Goal: Transaction & Acquisition: Book appointment/travel/reservation

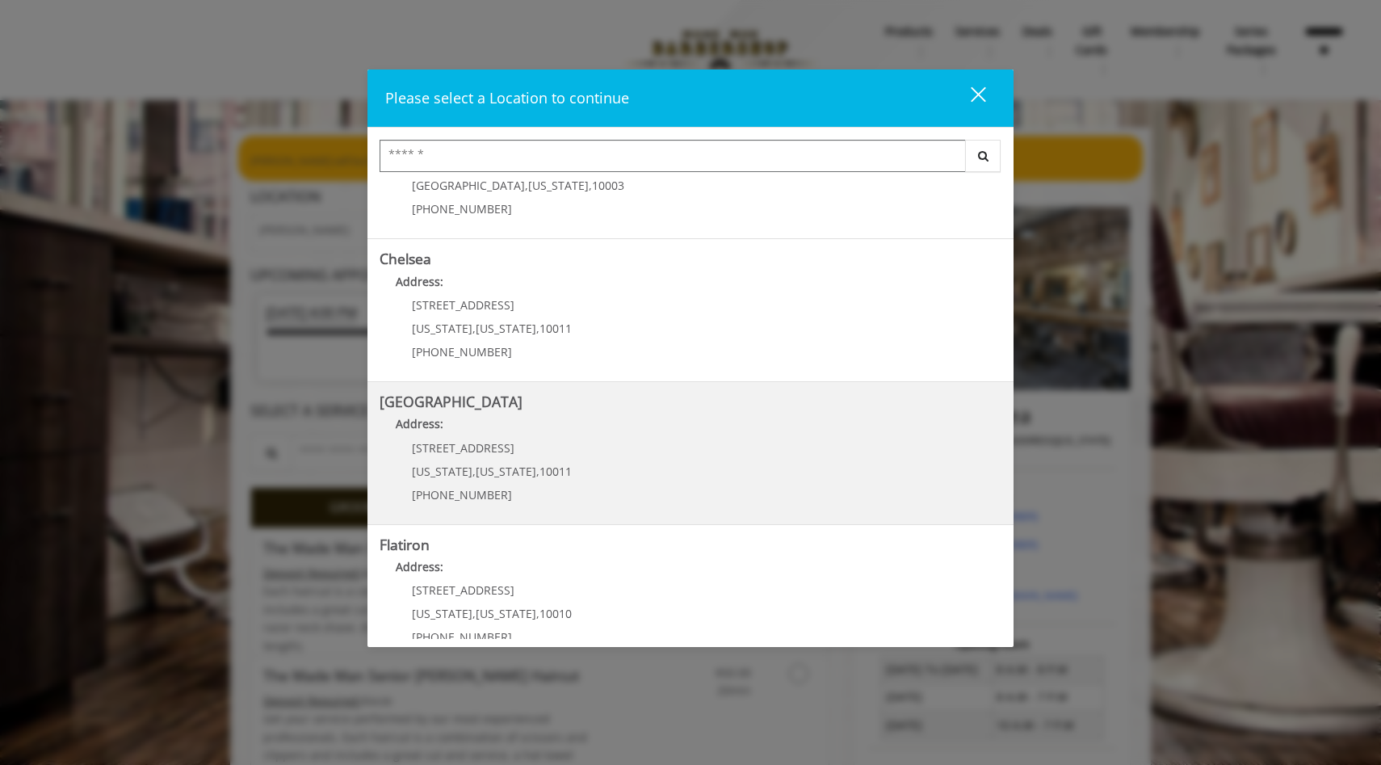
scroll to position [107, 0]
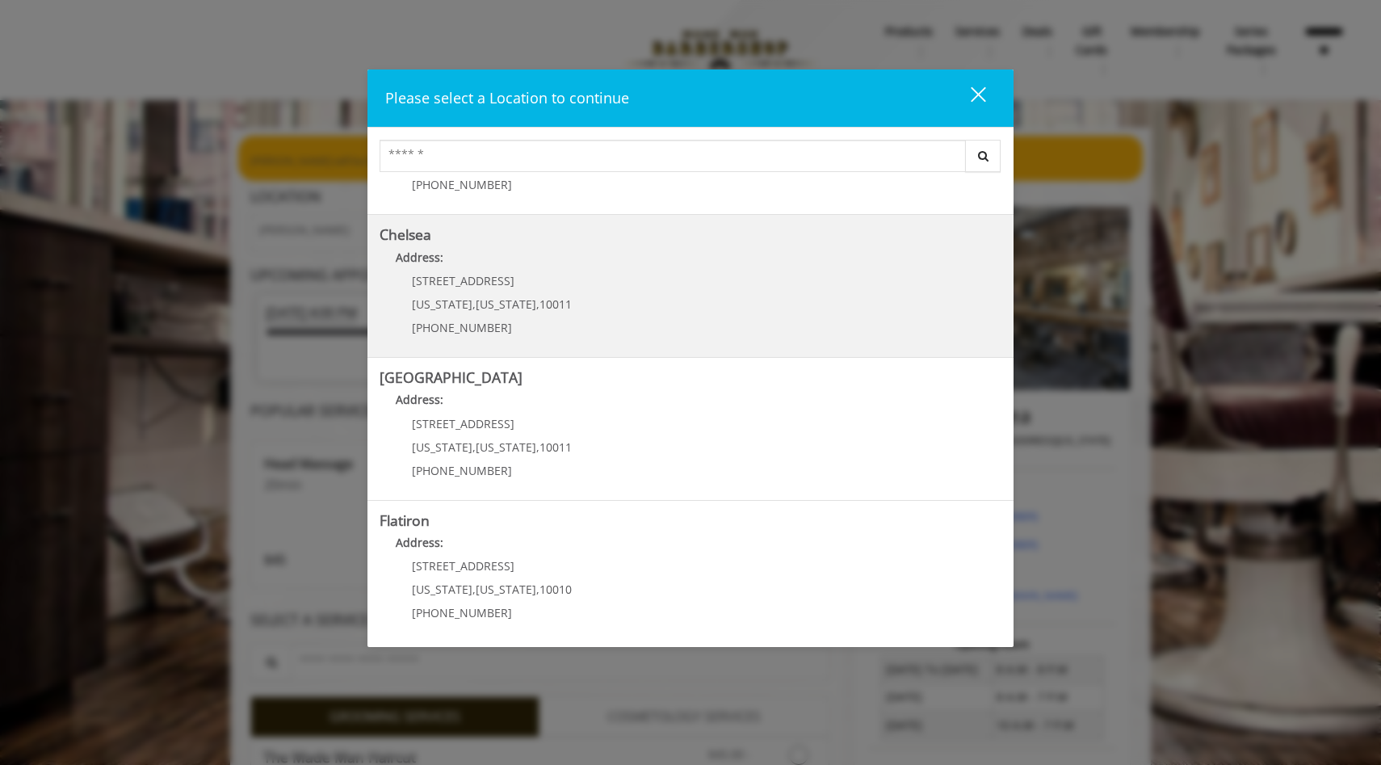
click at [518, 288] on div "169/170 W 23rd St New York , New York , 10011 (917) 639-3902" at bounding box center [480, 310] width 200 height 70
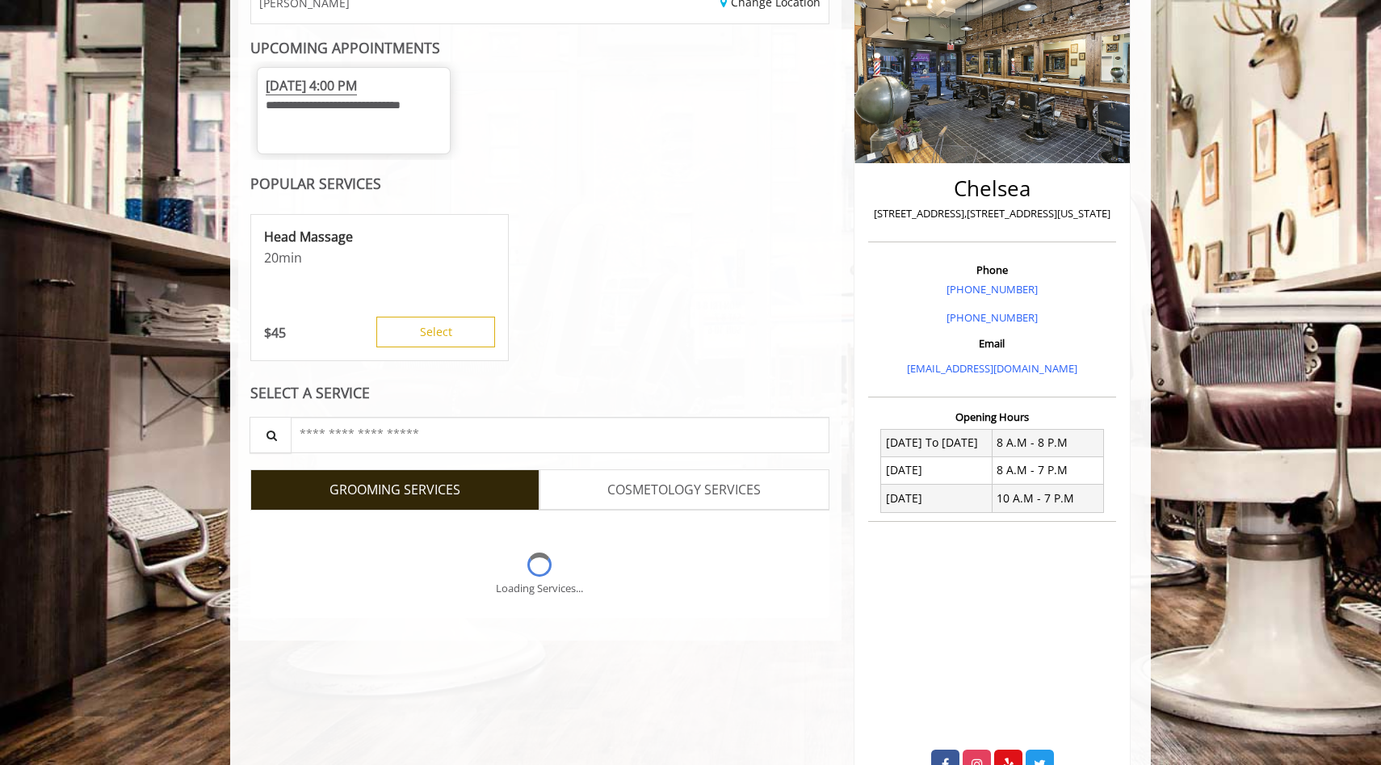
scroll to position [289, 0]
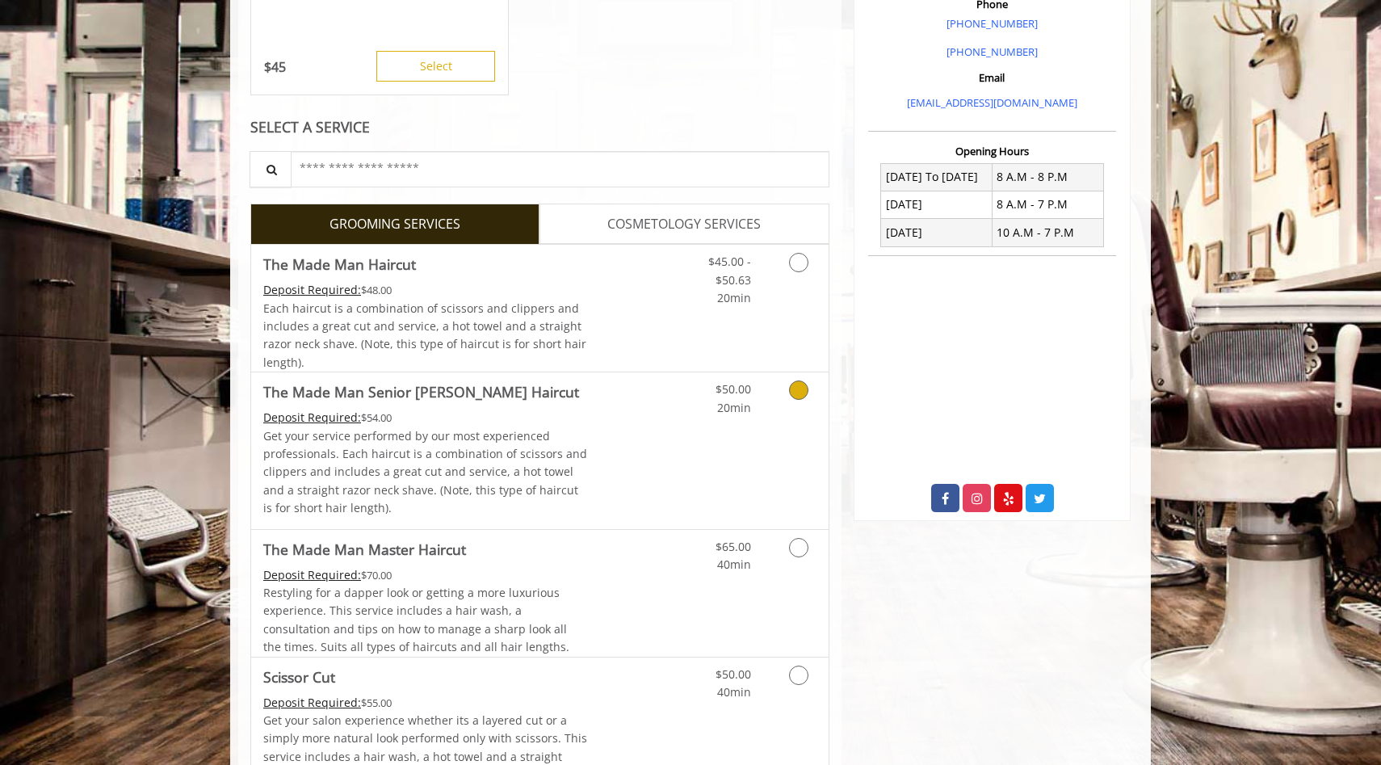
scroll to position [719, 0]
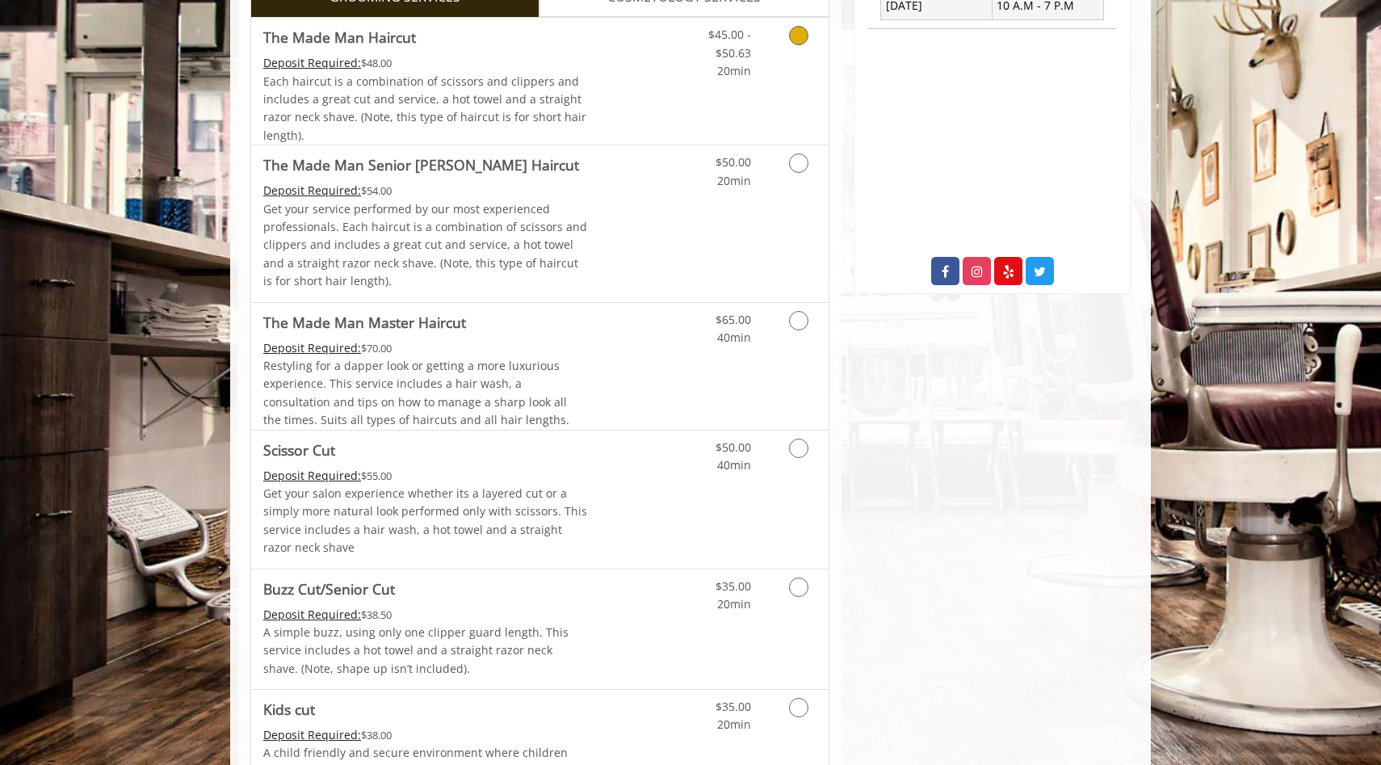
click at [807, 45] on icon "Grooming services" at bounding box center [798, 35] width 19 height 19
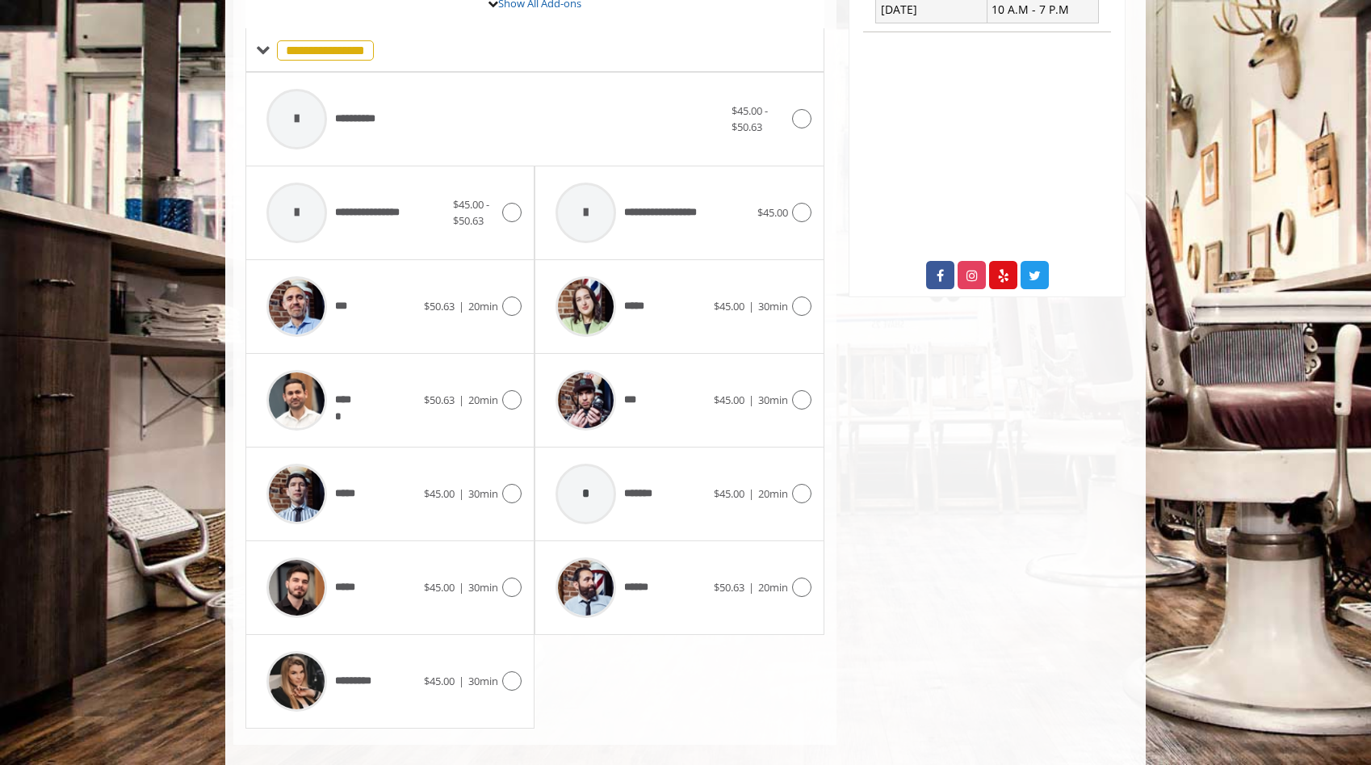
scroll to position [753, 0]
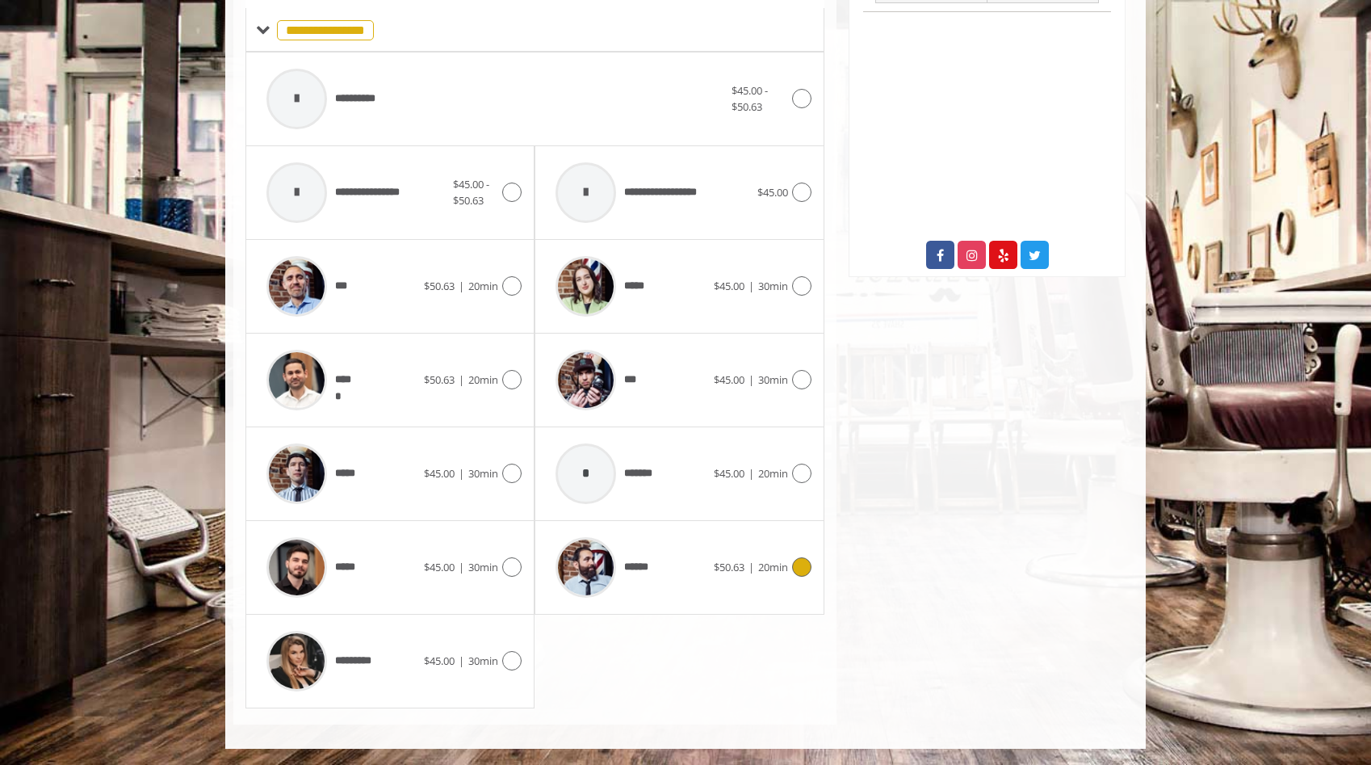
click at [803, 575] on icon at bounding box center [801, 566] width 19 height 19
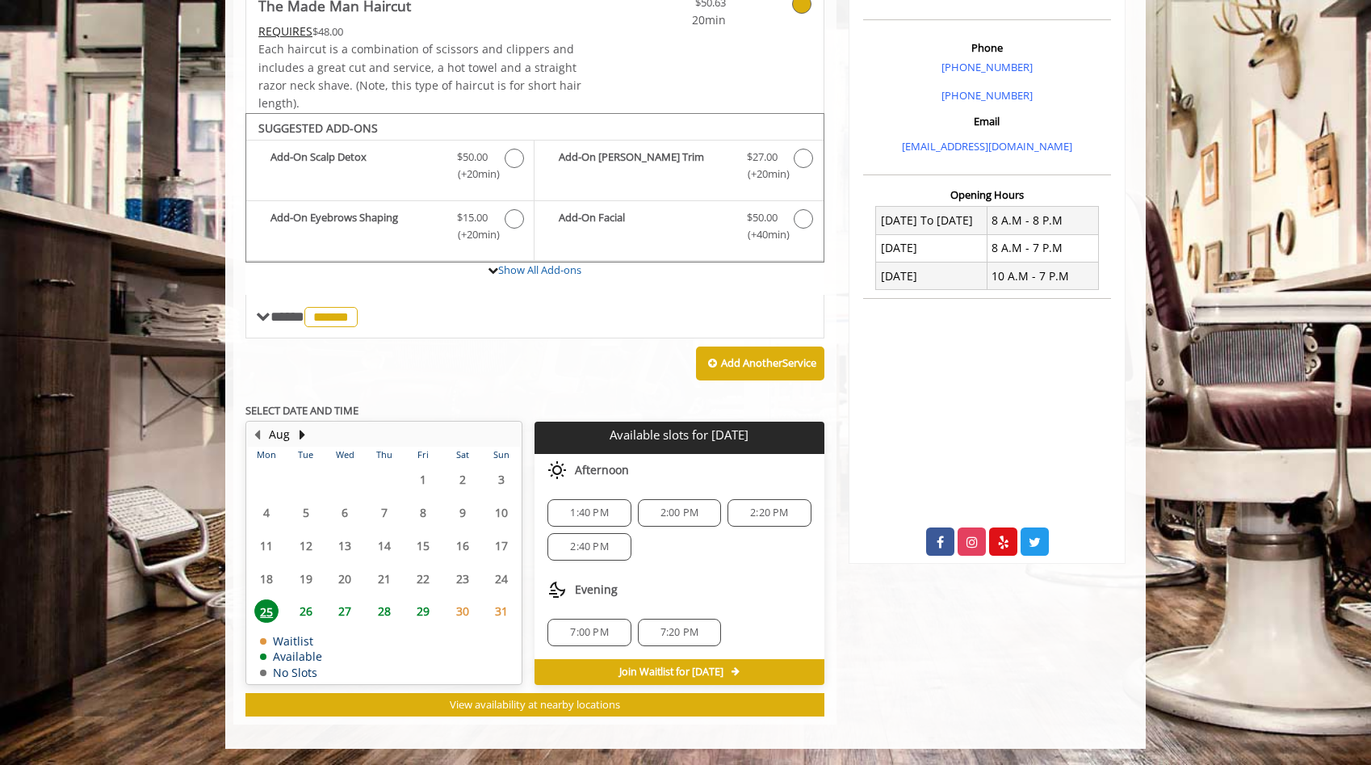
scroll to position [466, 0]
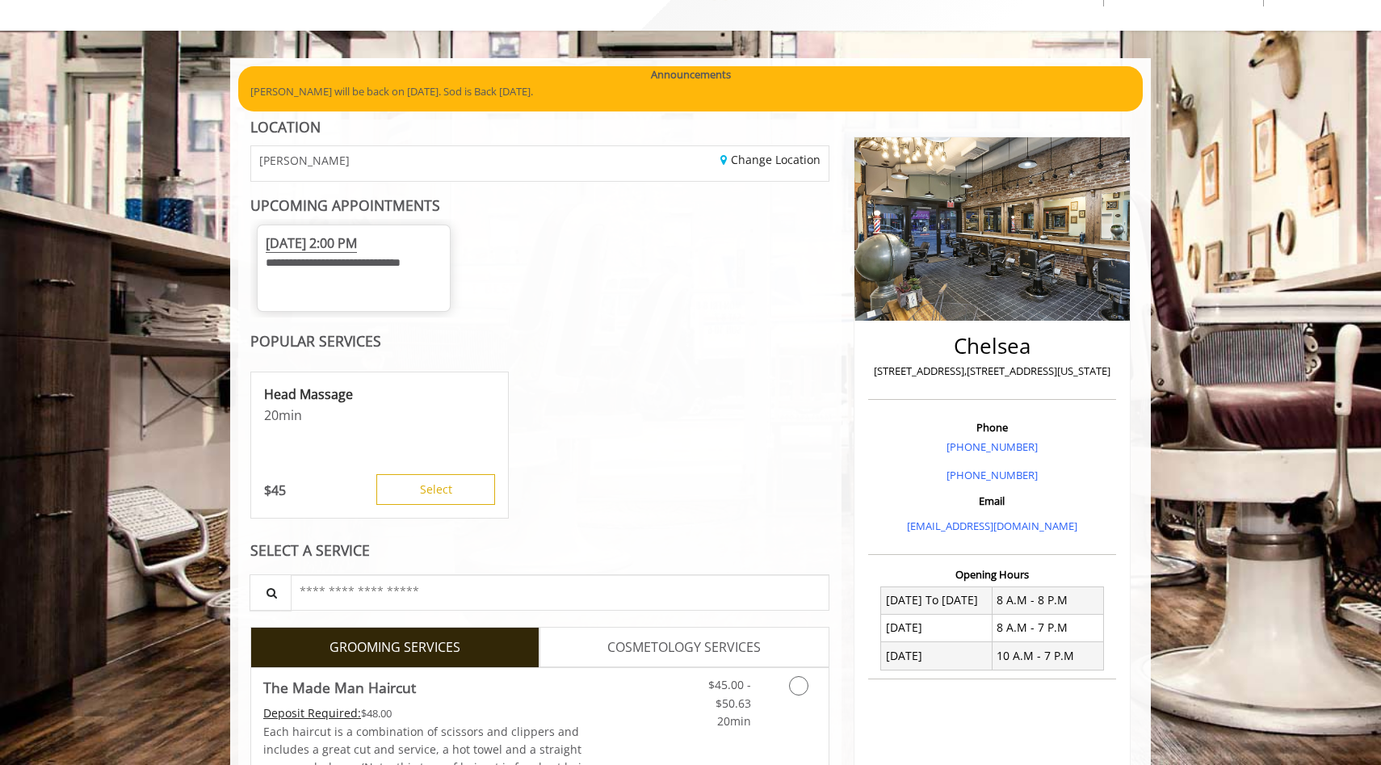
scroll to position [374, 0]
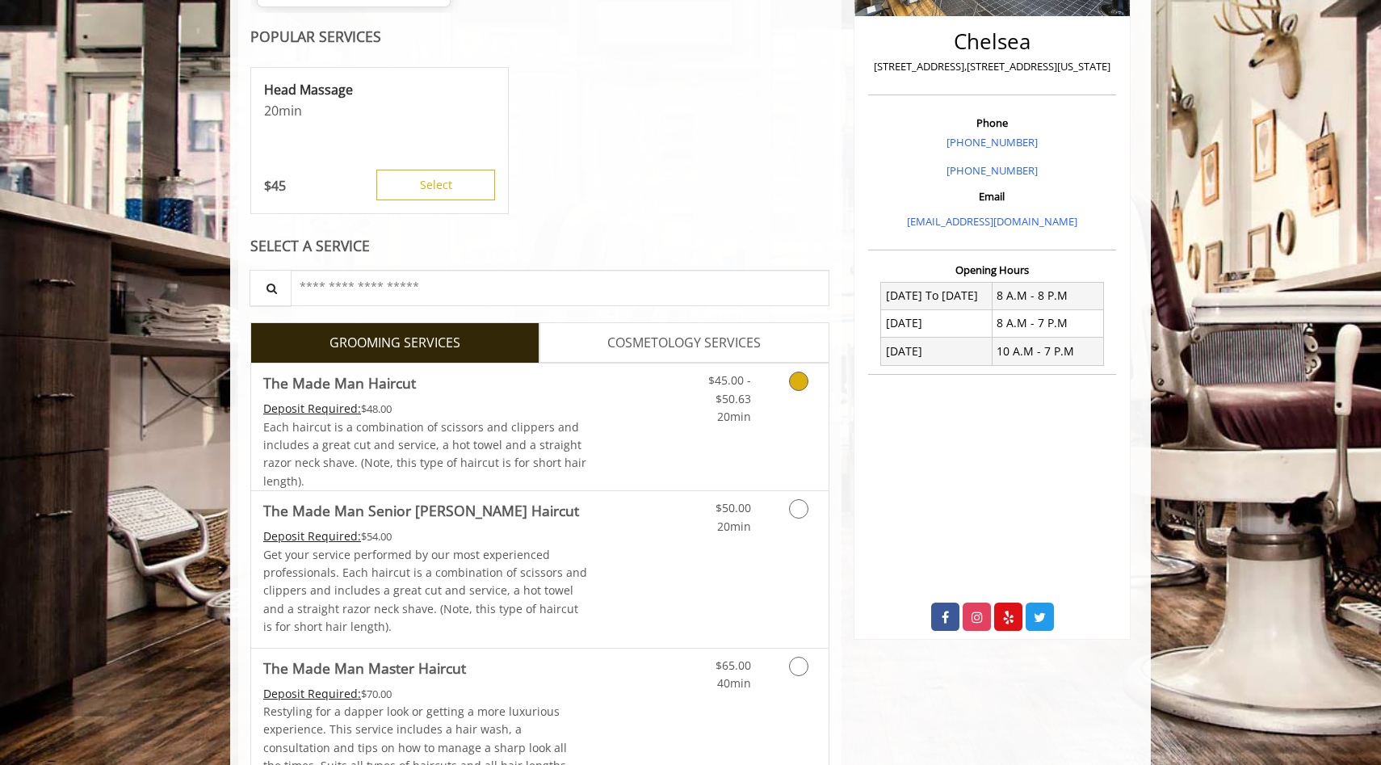
click at [790, 406] on link "Grooming services" at bounding box center [795, 394] width 41 height 62
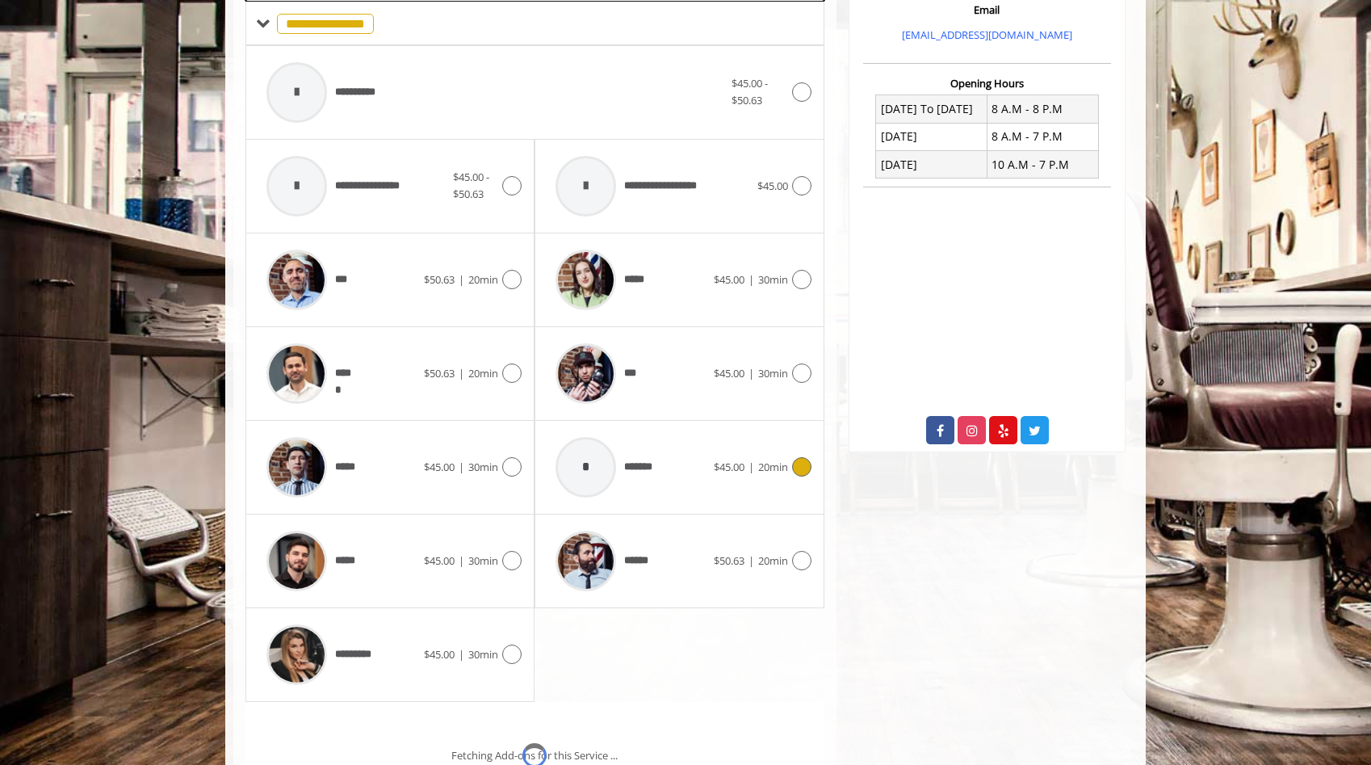
scroll to position [580, 0]
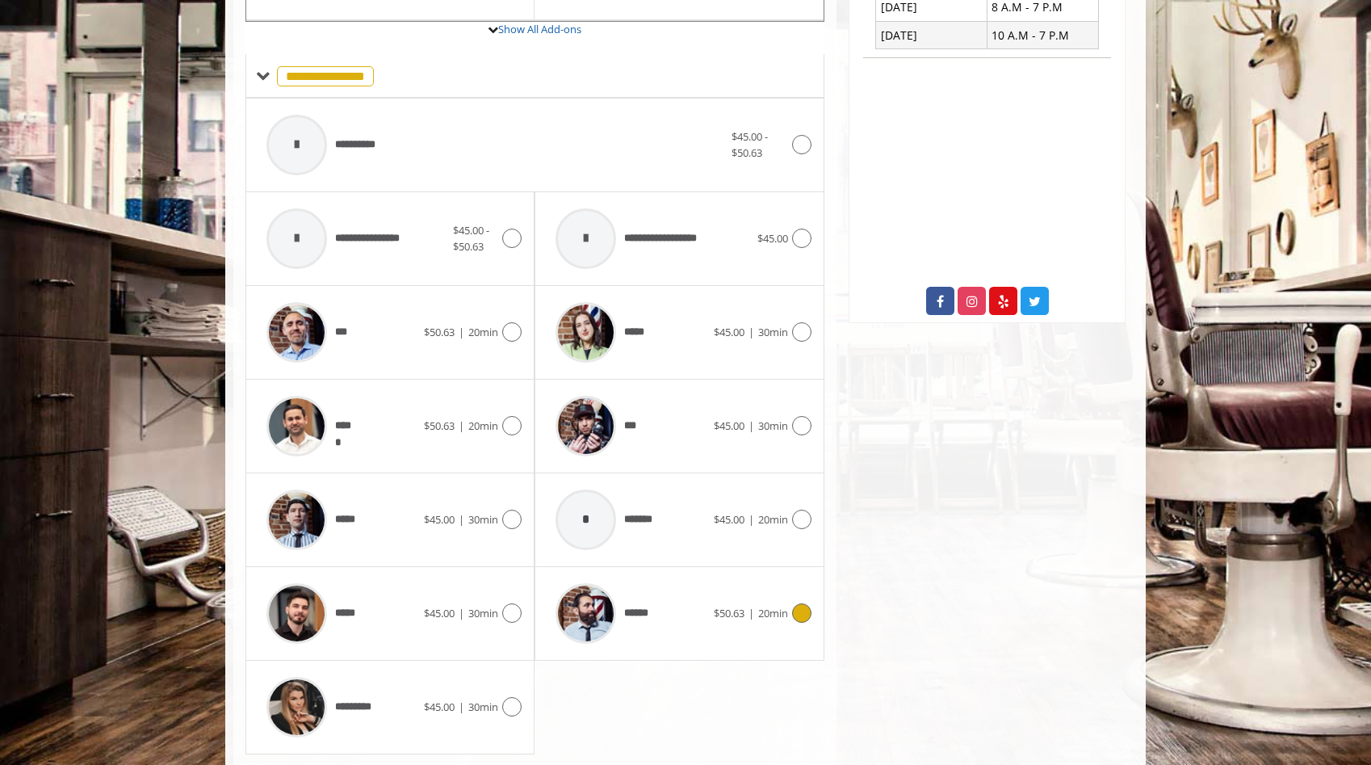
click at [801, 643] on div "****** $50.63 | 20min" at bounding box center [678, 613] width 263 height 77
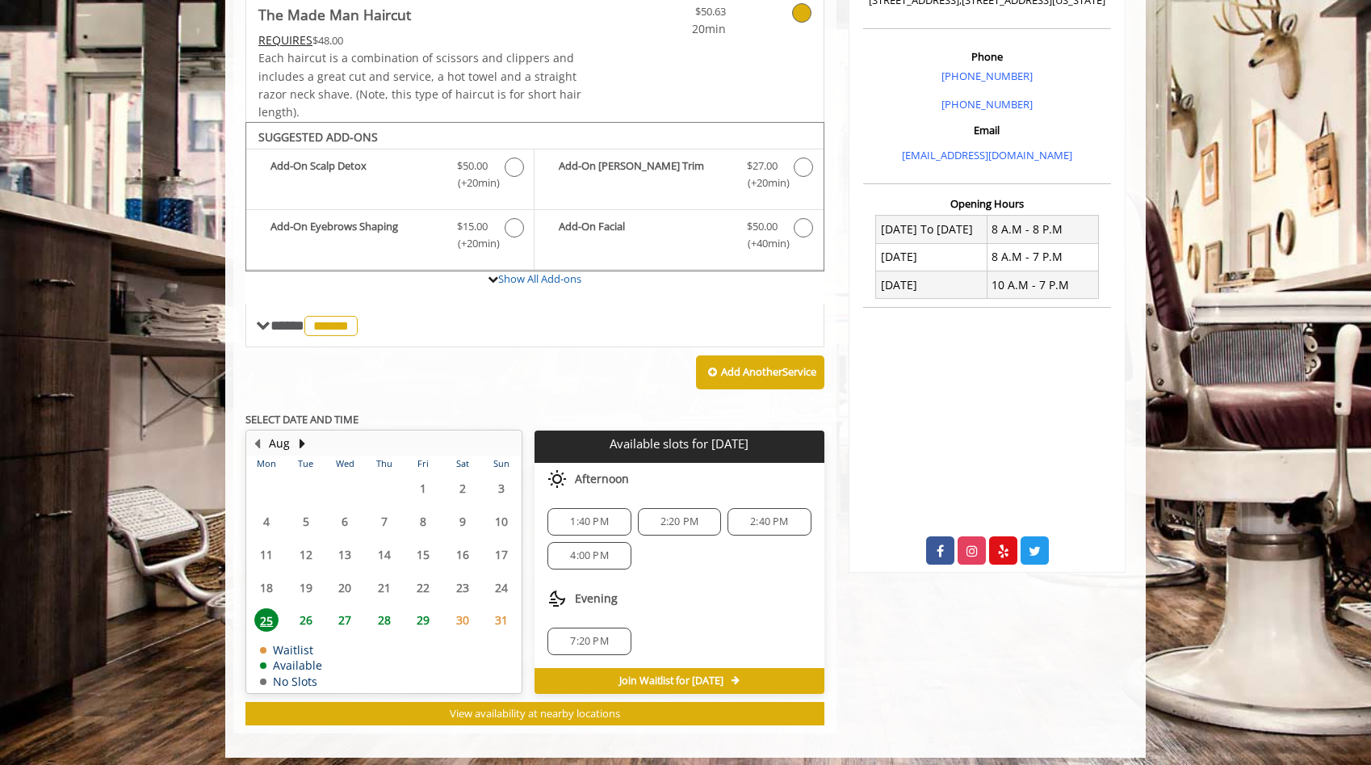
scroll to position [466, 0]
